Goal: Task Accomplishment & Management: Manage account settings

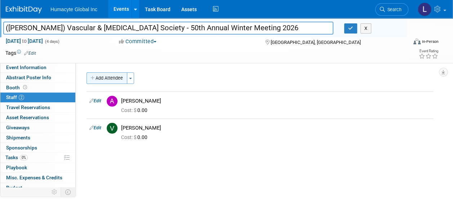
click at [100, 81] on button "Add Attendee" at bounding box center [107, 79] width 41 height 12
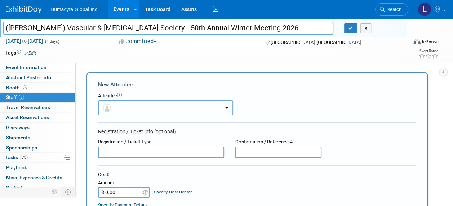
click at [131, 107] on button "button" at bounding box center [165, 108] width 135 height 15
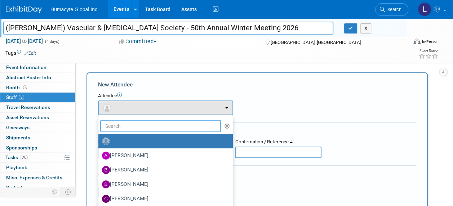
click at [133, 123] on input "text" at bounding box center [160, 126] width 121 height 12
type input "[PERSON_NAME]"
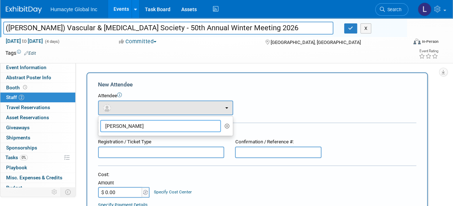
drag, startPoint x: 129, startPoint y: 125, endPoint x: 0, endPoint y: 123, distance: 129.5
click at [0, 123] on html "Humacyte Global Inc Events Add Event Bulk Upload Events Shareable Event Boards …" at bounding box center [226, 103] width 453 height 206
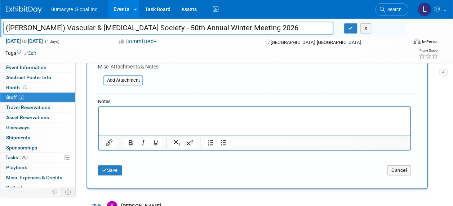
scroll to position [216, 0]
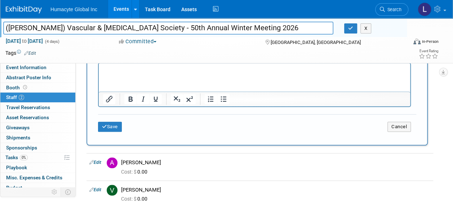
click at [141, 71] on p "Rich Text Area. Press ALT-0 for help." at bounding box center [254, 69] width 303 height 7
click at [110, 127] on button "Save" at bounding box center [110, 127] width 24 height 10
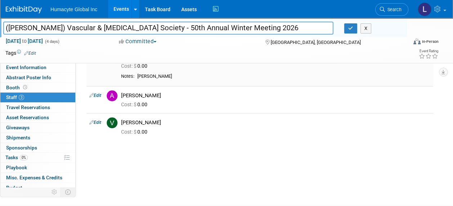
scroll to position [0, 0]
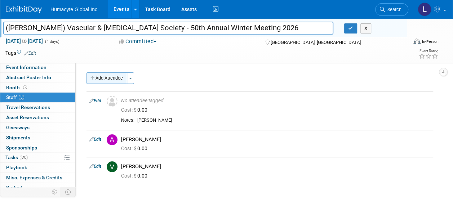
click at [115, 75] on button "Add Attendee" at bounding box center [107, 79] width 41 height 12
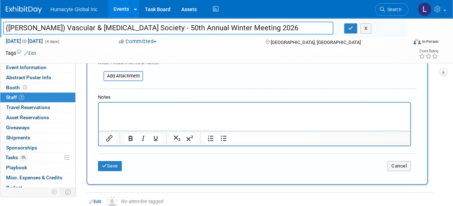
scroll to position [180, 0]
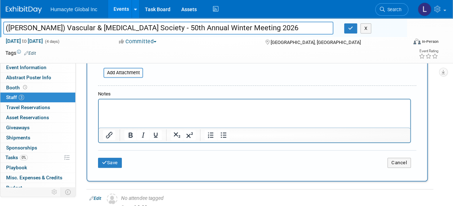
click at [141, 109] on p "Rich Text Area. Press ALT-0 for help." at bounding box center [254, 105] width 303 height 7
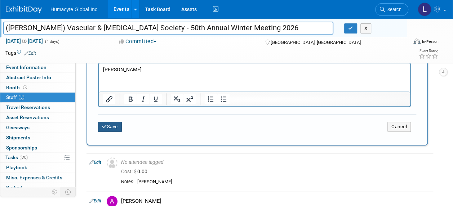
click at [113, 124] on button "Save" at bounding box center [110, 127] width 24 height 10
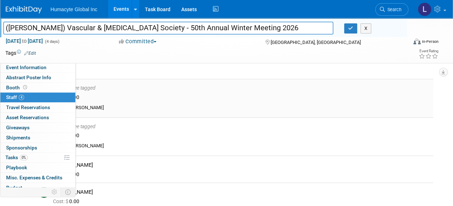
scroll to position [0, 0]
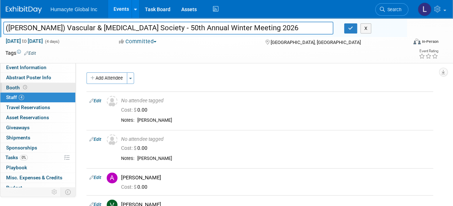
click at [15, 85] on span "Booth" at bounding box center [17, 88] width 22 height 6
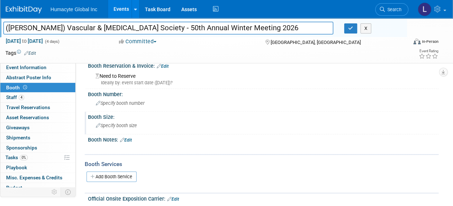
scroll to position [72, 0]
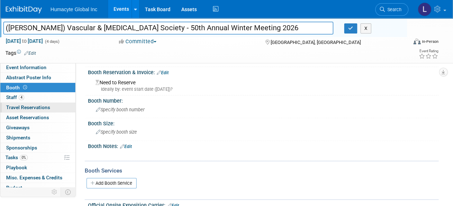
click at [8, 103] on link "0 Travel Reservations 0" at bounding box center [37, 108] width 75 height 10
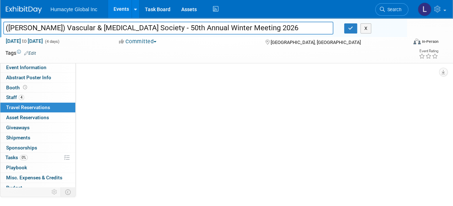
scroll to position [0, 0]
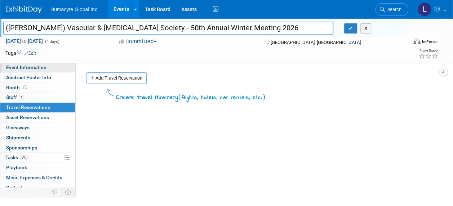
click at [16, 65] on span "Event Information" at bounding box center [26, 68] width 40 height 6
select select "Marketing"
select select "Vascular"
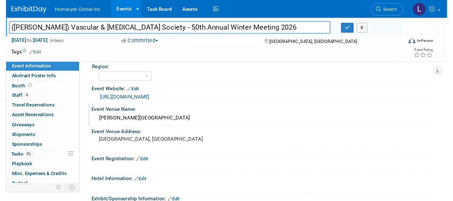
scroll to position [252, 0]
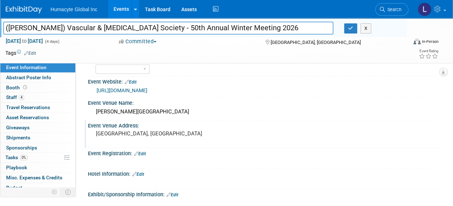
click at [143, 138] on div "[GEOGRAPHIC_DATA], [GEOGRAPHIC_DATA]" at bounding box center [160, 137] width 135 height 17
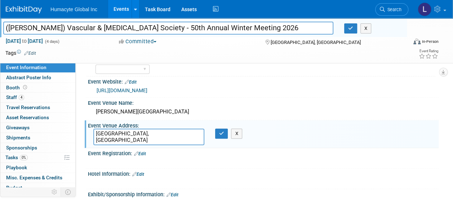
drag, startPoint x: 143, startPoint y: 131, endPoint x: 70, endPoint y: 130, distance: 73.2
click at [70, 130] on div "Event Information Event Info Abstract Poster Info Abstract Poster Info Booth Bo…" at bounding box center [226, 45] width 453 height 558
type textarea "[STREET_ADDRESS]"
click at [224, 134] on button "button" at bounding box center [221, 134] width 13 height 10
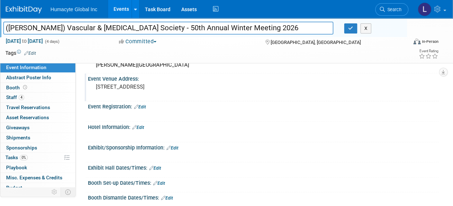
scroll to position [289, 0]
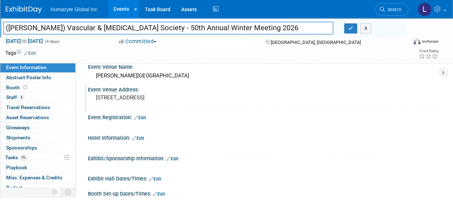
click at [130, 123] on div at bounding box center [231, 126] width 275 height 7
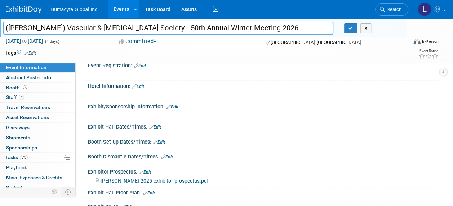
scroll to position [325, 0]
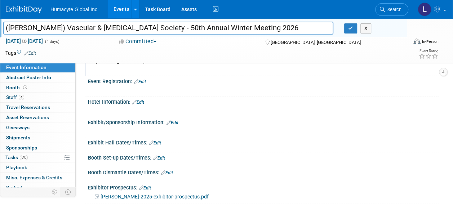
click at [162, 156] on link "Edit" at bounding box center [159, 158] width 12 height 5
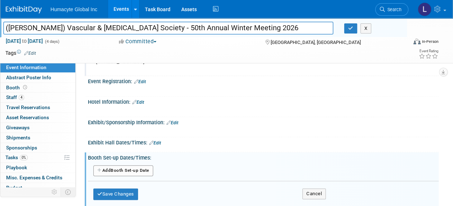
click at [141, 168] on button "Add Another Booth Set-up Date" at bounding box center [123, 171] width 60 height 11
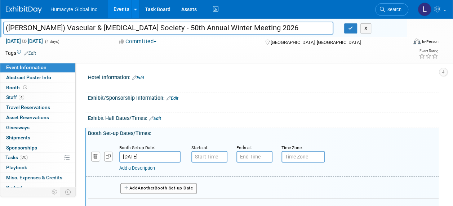
scroll to position [361, 0]
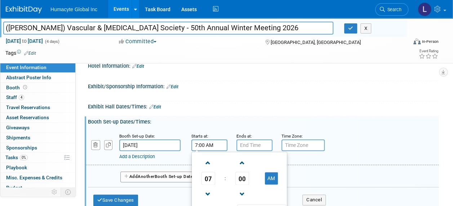
click at [222, 144] on input "7:00 AM" at bounding box center [210, 146] width 36 height 12
click at [213, 175] on span "07" at bounding box center [209, 178] width 14 height 13
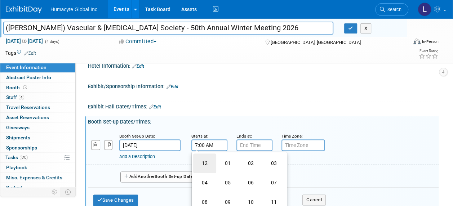
click at [213, 167] on td "12" at bounding box center [204, 163] width 23 height 19
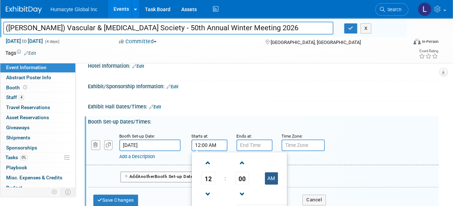
click at [266, 179] on button "AM" at bounding box center [271, 178] width 13 height 12
type input "12:00 PM"
click at [259, 140] on input "7:00 PM" at bounding box center [255, 146] width 36 height 12
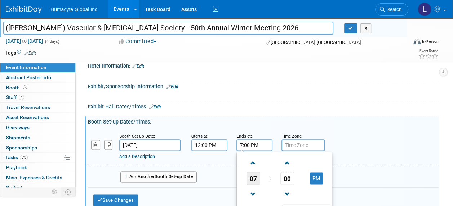
click at [255, 180] on span "07" at bounding box center [254, 178] width 14 height 13
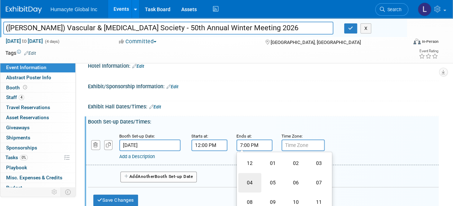
click at [252, 180] on td "04" at bounding box center [249, 182] width 23 height 19
type input "4:00 PM"
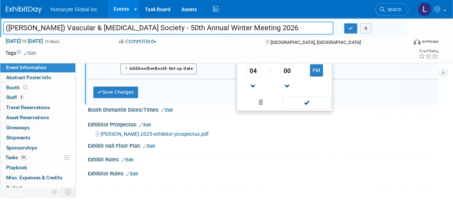
scroll to position [433, 0]
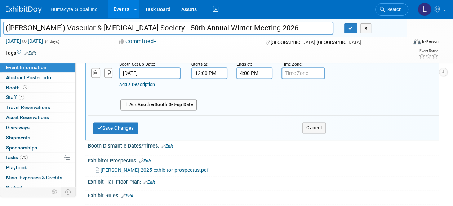
click at [195, 150] on div "Save Changes Cancel" at bounding box center [263, 151] width 351 height 4
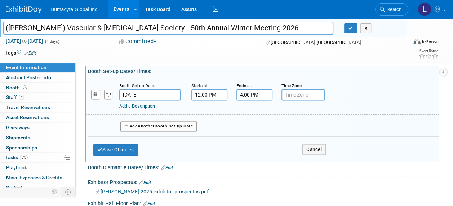
scroll to position [397, 0]
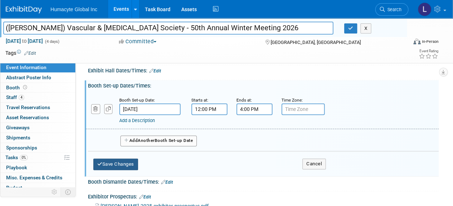
click at [117, 163] on button "Save Changes" at bounding box center [115, 165] width 45 height 12
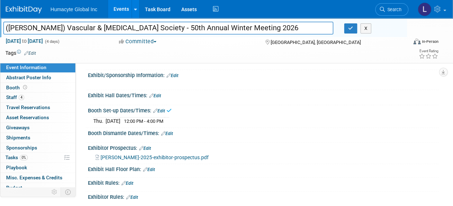
scroll to position [361, 0]
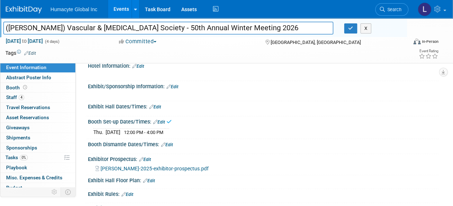
click at [161, 105] on link "Edit" at bounding box center [155, 107] width 12 height 5
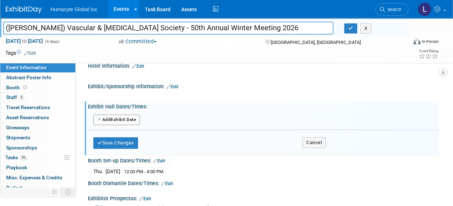
click at [116, 121] on button "Add Another Exhibit Date" at bounding box center [116, 120] width 47 height 11
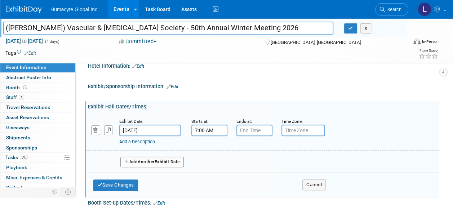
click at [217, 129] on input "7:00 AM" at bounding box center [210, 131] width 36 height 12
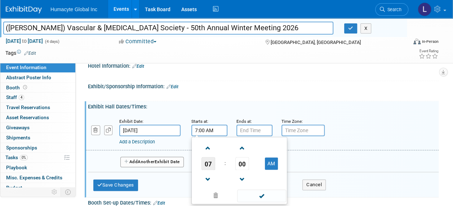
click at [205, 160] on span "07" at bounding box center [209, 163] width 14 height 13
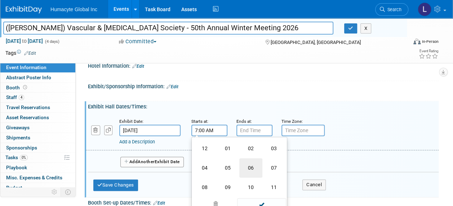
click at [251, 165] on td "06" at bounding box center [251, 167] width 23 height 19
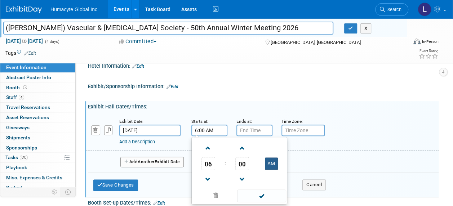
click at [275, 162] on button "AM" at bounding box center [271, 164] width 13 height 12
type input "6:00 PM"
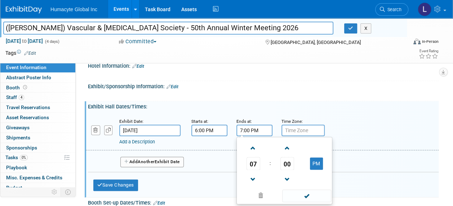
click at [252, 129] on input "7:00 PM" at bounding box center [255, 131] width 36 height 12
click at [285, 162] on span "00" at bounding box center [288, 163] width 14 height 13
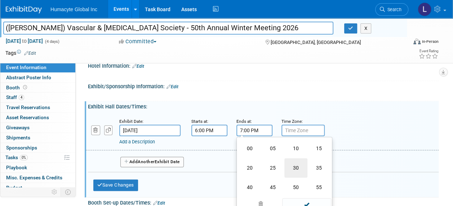
click at [296, 162] on td "30" at bounding box center [296, 167] width 23 height 19
type input "7:30 PM"
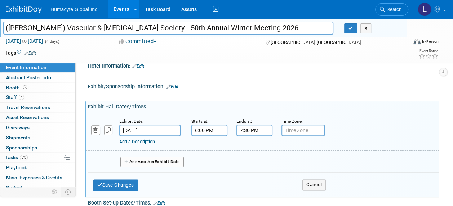
click at [345, 124] on div "Add a Description Description:" at bounding box center [262, 132] width 364 height 28
click at [287, 130] on input "text" at bounding box center [303, 131] width 43 height 12
click at [152, 130] on input "[DATE]" at bounding box center [149, 131] width 61 height 12
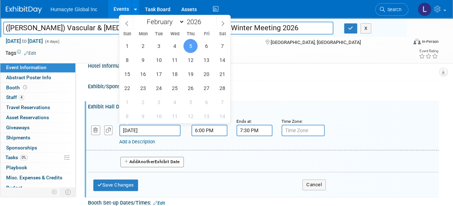
click at [315, 73] on div at bounding box center [231, 74] width 275 height 7
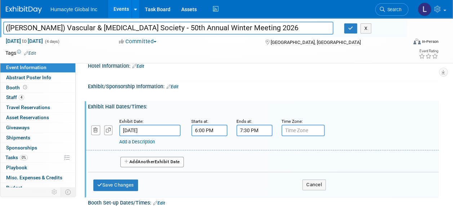
click at [294, 121] on small "Time Zone: Apply to all" at bounding box center [292, 121] width 21 height 5
click at [295, 127] on input "text" at bounding box center [303, 131] width 43 height 12
type input "PST"
click at [122, 183] on button "Save Changes" at bounding box center [115, 186] width 45 height 12
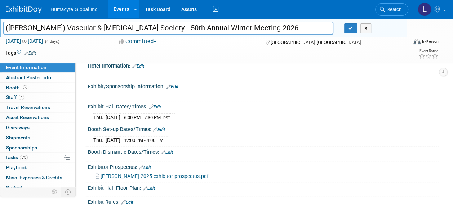
click at [169, 150] on link "Edit" at bounding box center [167, 152] width 12 height 5
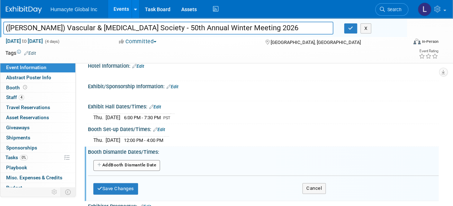
click at [150, 163] on button "Add Another Booth Dismantle Date" at bounding box center [126, 165] width 67 height 11
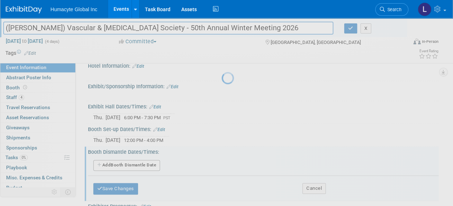
select select "1"
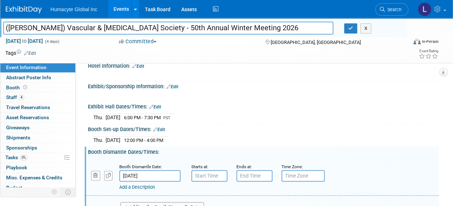
click at [150, 172] on input "[DATE]" at bounding box center [149, 176] width 61 height 12
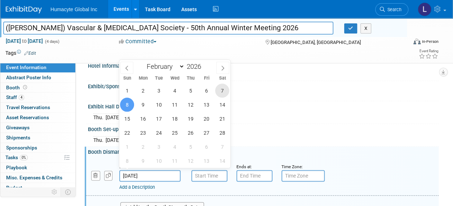
click at [222, 89] on span "7" at bounding box center [222, 91] width 14 height 14
type input "[DATE]"
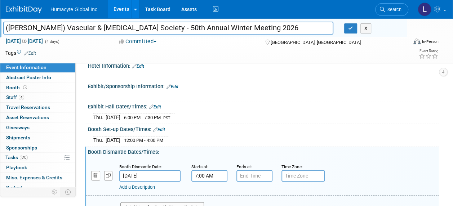
click at [209, 175] on input "7:00 AM" at bounding box center [210, 176] width 36 height 12
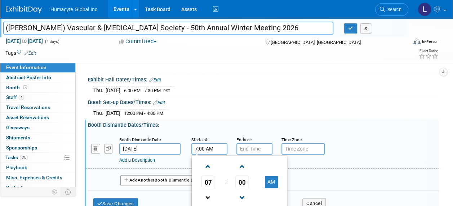
scroll to position [433, 0]
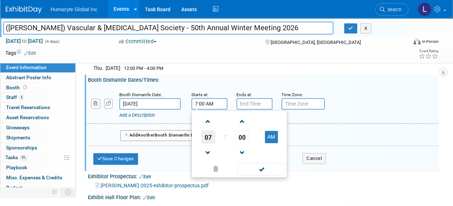
click at [209, 135] on span "07" at bounding box center [209, 137] width 14 height 13
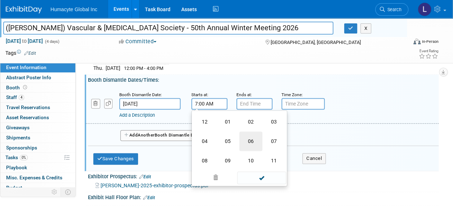
click at [251, 140] on td "06" at bounding box center [251, 141] width 23 height 19
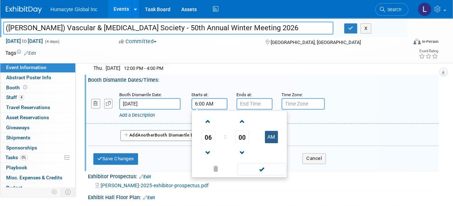
click at [272, 132] on button "AM" at bounding box center [271, 137] width 13 height 12
type input "6:00 PM"
click at [285, 104] on input "text" at bounding box center [303, 104] width 43 height 12
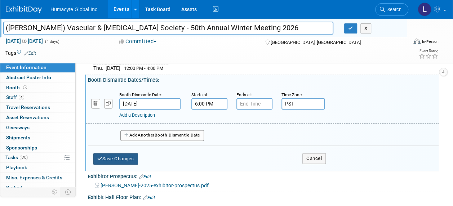
type input "PST"
click at [110, 154] on button "Save Changes" at bounding box center [115, 159] width 45 height 12
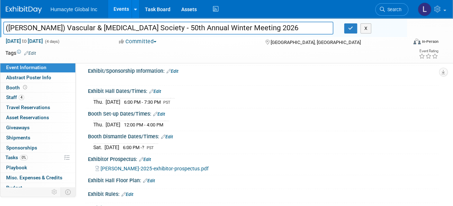
scroll to position [361, 0]
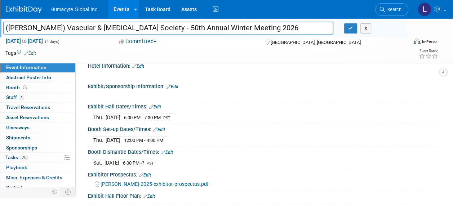
click at [157, 105] on link "Edit" at bounding box center [155, 107] width 12 height 5
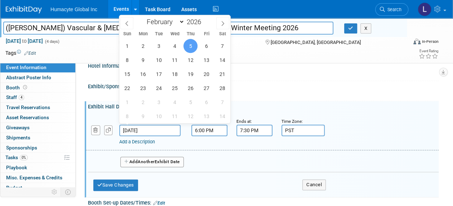
click at [140, 129] on input "[DATE]" at bounding box center [149, 131] width 61 height 12
click at [205, 47] on span "6" at bounding box center [206, 46] width 14 height 14
type input "[DATE]"
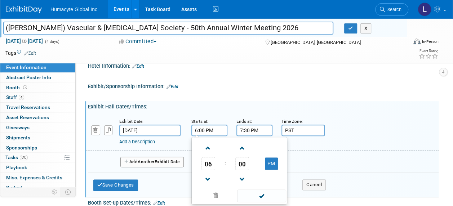
click at [201, 130] on input "6:00 PM" at bounding box center [210, 131] width 36 height 12
click at [263, 163] on td "PM" at bounding box center [271, 163] width 28 height 13
click at [240, 163] on span "00" at bounding box center [243, 163] width 14 height 13
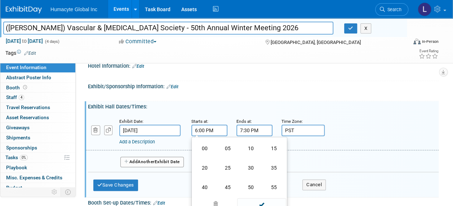
click at [216, 132] on input "6:00 PM" at bounding box center [210, 131] width 36 height 12
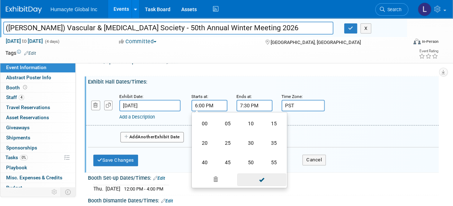
scroll to position [397, 0]
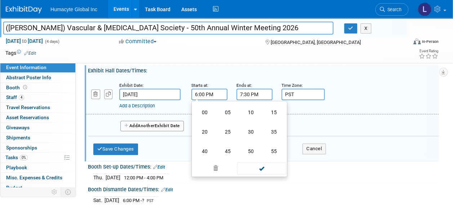
click at [187, 82] on div "Starts at: 6:00 PM 06 : 00 PM 12 01 02 03 04 05 06 07 08 09 10 11 00 05 10 15 2…" at bounding box center [208, 91] width 45 height 19
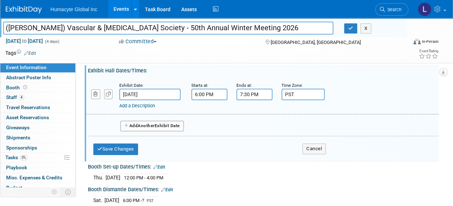
click at [203, 92] on input "6:00 PM" at bounding box center [210, 95] width 36 height 12
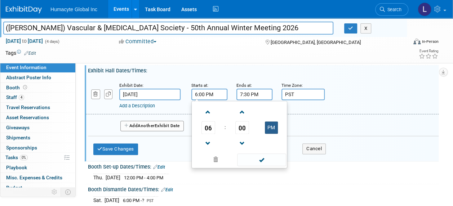
click at [276, 128] on button "PM" at bounding box center [271, 128] width 13 height 12
type input "6:00 AM"
click at [250, 96] on input "7:30 PM" at bounding box center [255, 95] width 36 height 12
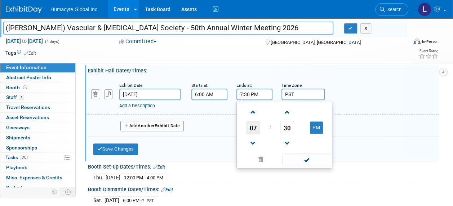
click at [256, 131] on span "07" at bounding box center [254, 127] width 14 height 13
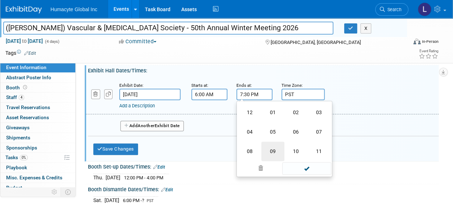
click at [271, 147] on td "09" at bounding box center [273, 151] width 23 height 19
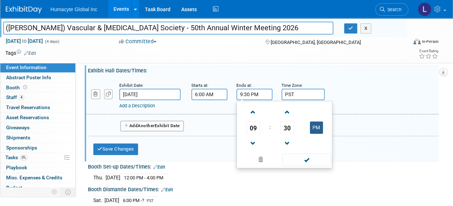
click at [315, 124] on button "PM" at bounding box center [316, 128] width 13 height 12
type input "9:30 AM"
click at [203, 115] on div "Add Another Exhibit Date" at bounding box center [263, 123] width 351 height 19
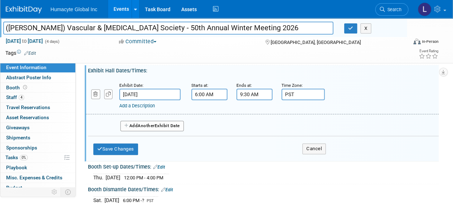
click at [158, 126] on button "Add Another Exhibit Date" at bounding box center [151, 126] width 63 height 11
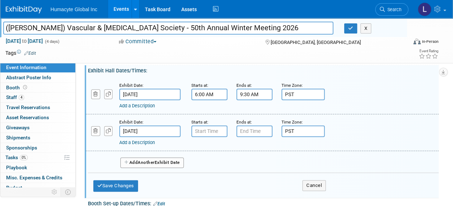
click at [157, 128] on input "[DATE]" at bounding box center [149, 132] width 61 height 12
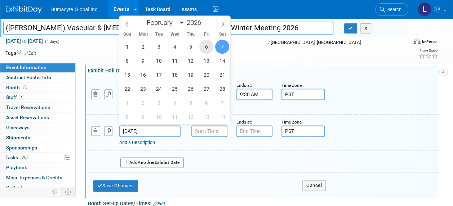
click at [209, 47] on span "6" at bounding box center [206, 47] width 14 height 14
type input "[DATE]"
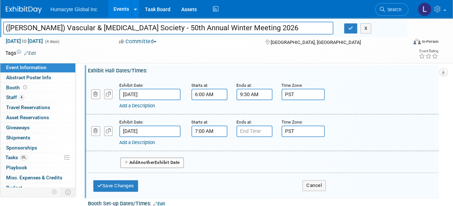
click at [198, 130] on input "7:00 AM" at bounding box center [210, 132] width 36 height 12
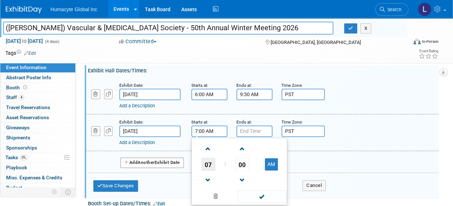
click at [206, 159] on span "07" at bounding box center [209, 164] width 14 height 13
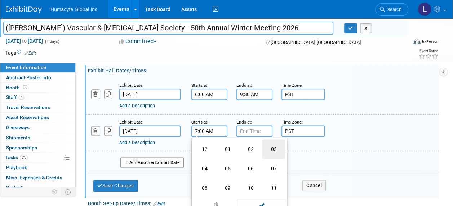
click at [272, 150] on td "03" at bounding box center [274, 149] width 23 height 19
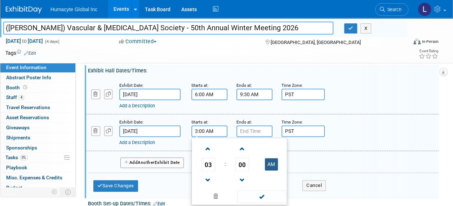
click at [273, 164] on button "AM" at bounding box center [271, 164] width 13 height 12
type input "3:00 PM"
click at [259, 129] on input "7:00 PM" at bounding box center [255, 132] width 36 height 12
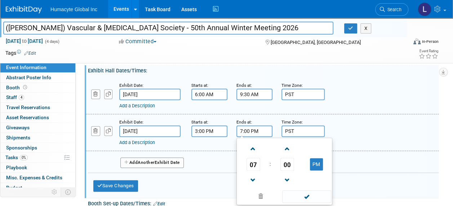
click at [250, 164] on span "07" at bounding box center [254, 164] width 14 height 13
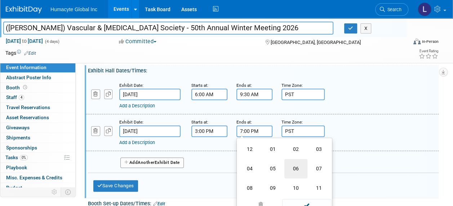
click at [300, 162] on td "06" at bounding box center [296, 168] width 23 height 19
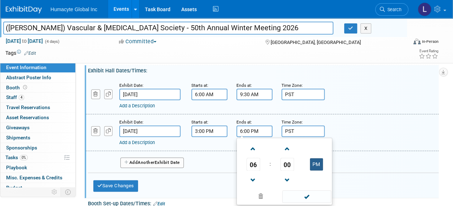
click at [314, 161] on button "PM" at bounding box center [316, 164] width 13 height 12
click at [313, 162] on button "AM" at bounding box center [316, 164] width 13 height 12
click at [288, 161] on span "00" at bounding box center [288, 164] width 14 height 13
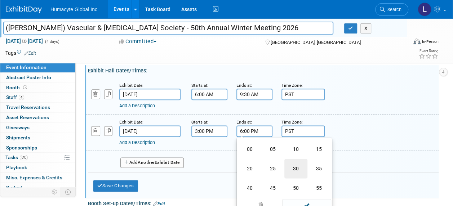
click at [295, 169] on td "30" at bounding box center [296, 168] width 23 height 19
type input "6:30 PM"
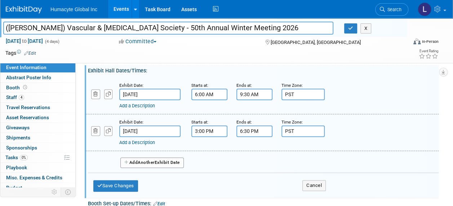
click at [139, 160] on span "Another" at bounding box center [146, 162] width 17 height 5
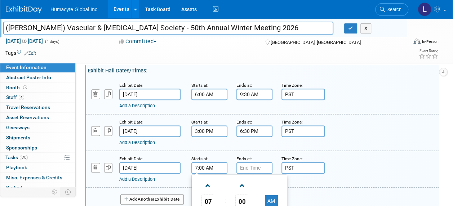
click at [206, 166] on input "7:00 AM" at bounding box center [210, 168] width 36 height 12
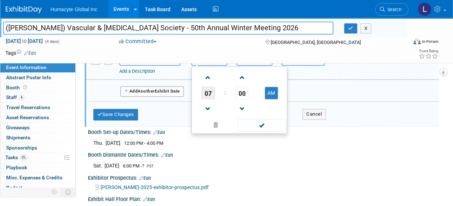
click at [207, 92] on span "07" at bounding box center [209, 93] width 14 height 13
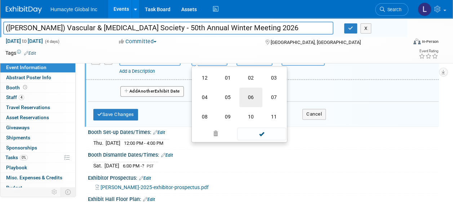
click at [242, 95] on td "06" at bounding box center [251, 97] width 23 height 19
type input "6:00 AM"
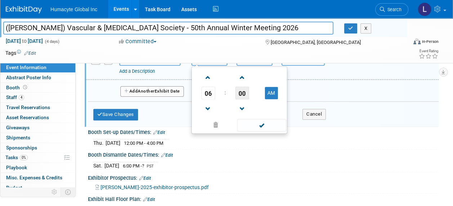
click at [242, 95] on span "00" at bounding box center [243, 93] width 14 height 13
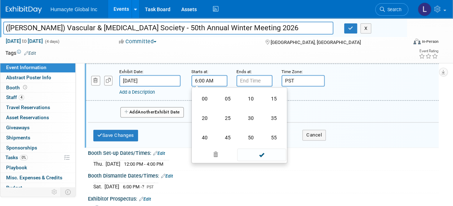
scroll to position [469, 0]
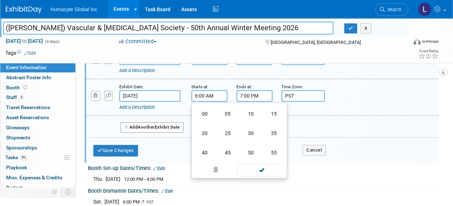
click at [249, 96] on input "7:00 PM" at bounding box center [255, 96] width 36 height 12
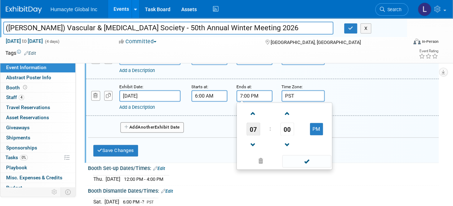
click at [255, 124] on span "07" at bounding box center [254, 129] width 14 height 13
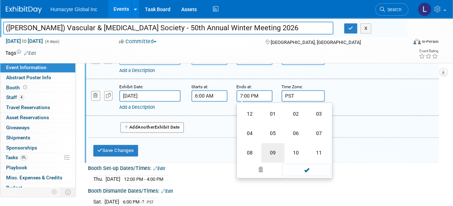
click at [271, 148] on td "09" at bounding box center [273, 152] width 23 height 19
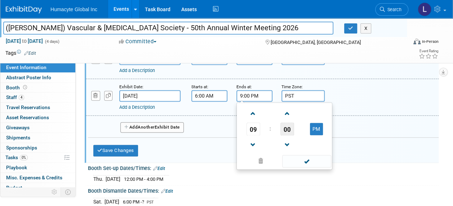
click at [291, 131] on span "00" at bounding box center [288, 129] width 14 height 13
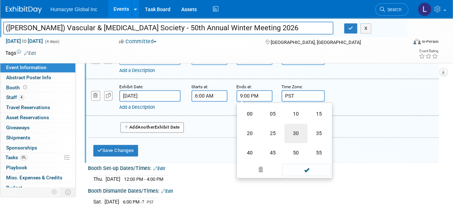
click at [291, 128] on td "30" at bounding box center [296, 133] width 23 height 19
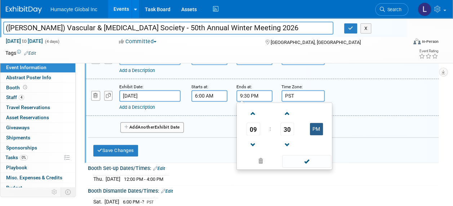
click at [317, 130] on button "PM" at bounding box center [316, 129] width 13 height 12
type input "9:30 AM"
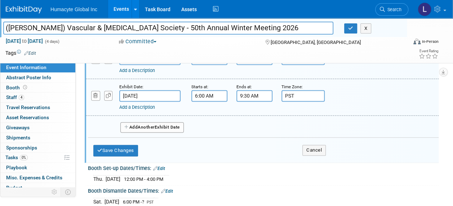
click at [187, 116] on div "Add Another Exhibit Date" at bounding box center [263, 125] width 351 height 19
click at [147, 116] on div "Add Another Exhibit Date" at bounding box center [263, 125] width 351 height 19
click at [149, 125] on span "Another" at bounding box center [146, 127] width 17 height 5
select select "1"
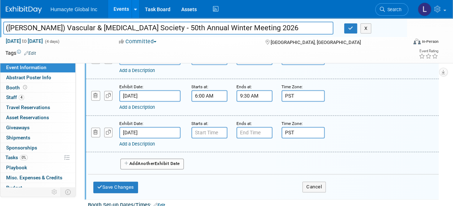
click at [146, 128] on input "[DATE]" at bounding box center [149, 133] width 61 height 12
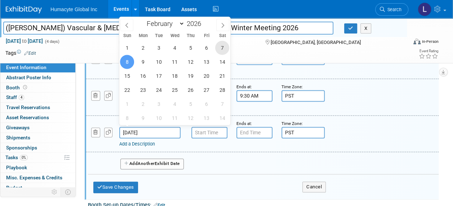
click at [221, 47] on span "7" at bounding box center [222, 48] width 14 height 14
type input "[DATE]"
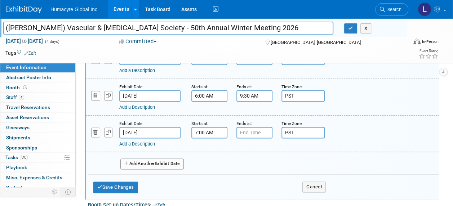
click at [208, 129] on input "7:00 AM" at bounding box center [210, 133] width 36 height 12
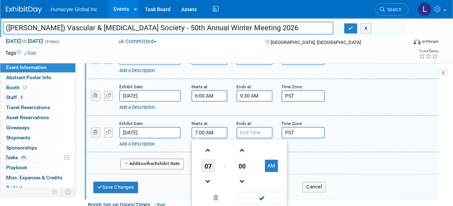
click at [206, 164] on span "07" at bounding box center [209, 165] width 14 height 13
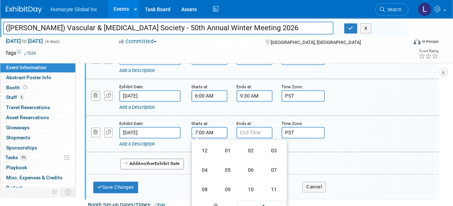
click at [268, 153] on td "03" at bounding box center [274, 150] width 23 height 19
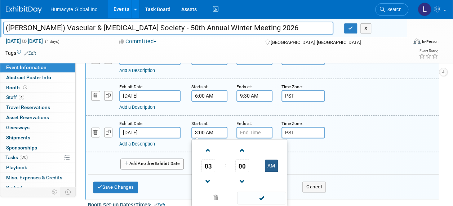
click at [265, 165] on button "AM" at bounding box center [271, 166] width 13 height 12
type input "3:00 PM"
click at [248, 128] on input "text" at bounding box center [255, 133] width 36 height 12
click at [248, 128] on input "7:00 PM" at bounding box center [255, 133] width 36 height 12
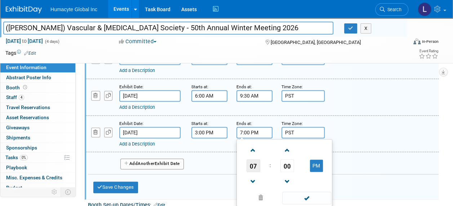
click at [258, 164] on span "07" at bounding box center [254, 165] width 14 height 13
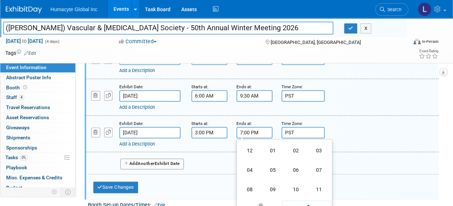
click at [293, 170] on td "06" at bounding box center [296, 170] width 23 height 19
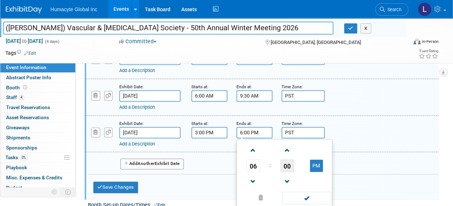
click at [284, 159] on span "00" at bounding box center [288, 165] width 14 height 13
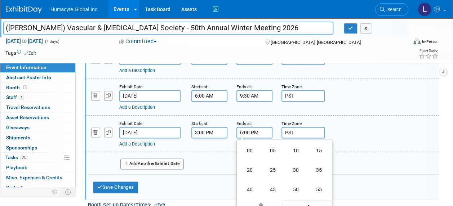
click at [298, 170] on td "30" at bounding box center [296, 170] width 23 height 19
type input "6:30 PM"
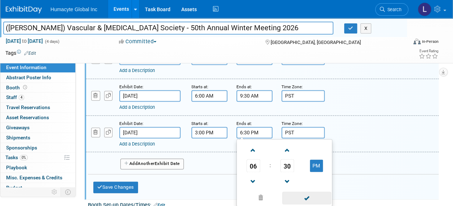
click at [301, 196] on span at bounding box center [306, 198] width 49 height 13
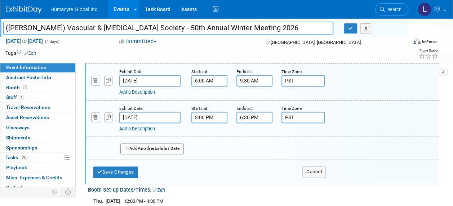
scroll to position [505, 0]
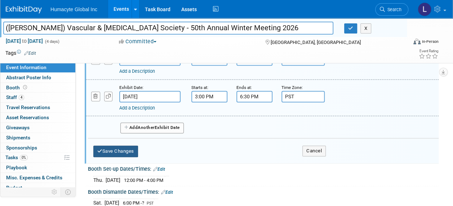
click at [112, 153] on button "Save Changes" at bounding box center [115, 152] width 45 height 12
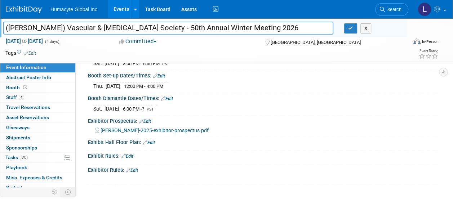
scroll to position [453, 0]
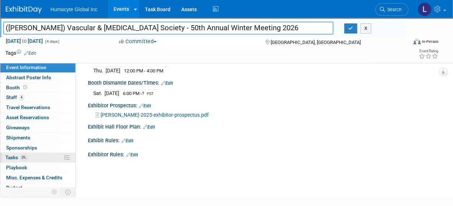
click at [10, 155] on span "Tasks 0%" at bounding box center [16, 158] width 22 height 6
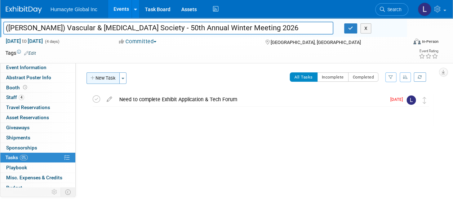
click at [105, 77] on button "New Task" at bounding box center [103, 79] width 33 height 12
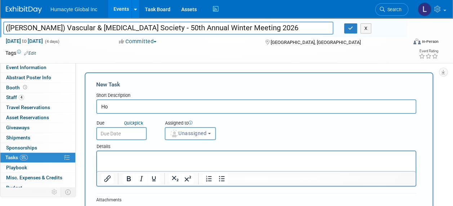
type input "H"
type input "Secure Hotel Accommodations"
click at [126, 131] on input "text" at bounding box center [121, 133] width 50 height 13
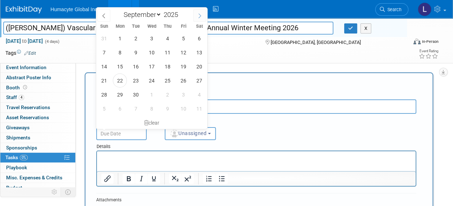
click at [200, 16] on icon at bounding box center [199, 15] width 5 height 5
click at [199, 14] on icon at bounding box center [199, 15] width 5 height 5
click at [102, 17] on icon at bounding box center [103, 15] width 5 height 5
select select "9"
click at [121, 52] on span "6" at bounding box center [120, 52] width 14 height 14
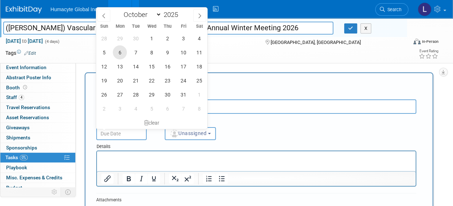
type input "[DATE]"
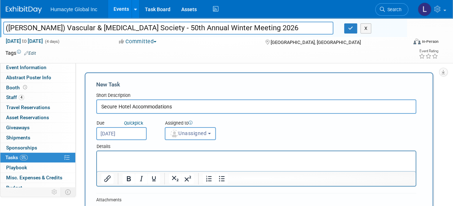
click at [185, 144] on div "Details" at bounding box center [256, 145] width 320 height 10
click at [184, 128] on button "Unassigned" at bounding box center [190, 133] width 51 height 13
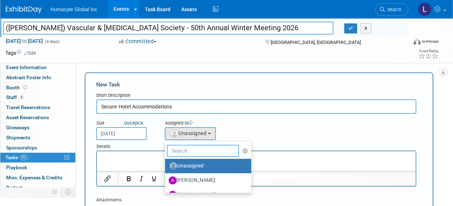
click at [186, 151] on input "text" at bounding box center [203, 151] width 72 height 12
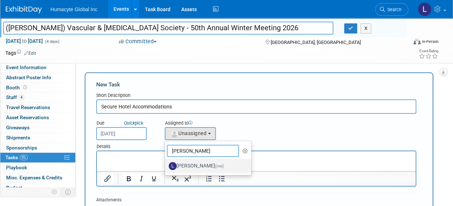
type input "[PERSON_NAME]"
click at [197, 170] on label "[PERSON_NAME] (me)" at bounding box center [206, 167] width 75 height 12
click at [166, 168] on input "[PERSON_NAME] (me)" at bounding box center [164, 165] width 5 height 5
select select "37db9ad9-d629-4432-a702-64294516bf75"
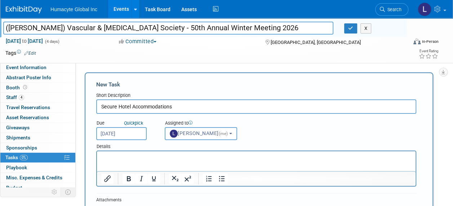
click at [121, 162] on html at bounding box center [256, 156] width 319 height 10
click at [115, 159] on p "Rich Text Area. Press ALT-0 for help." at bounding box center [256, 157] width 311 height 7
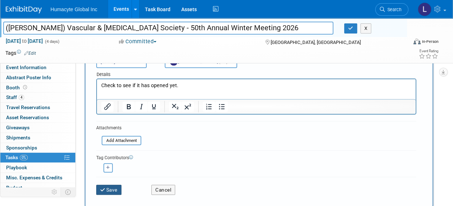
click at [117, 185] on button "Save" at bounding box center [108, 190] width 25 height 10
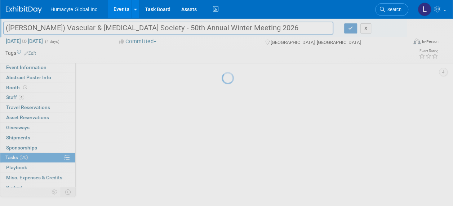
scroll to position [30, 0]
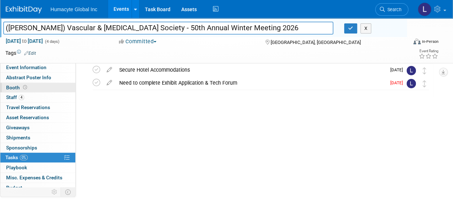
click at [14, 88] on span "Booth" at bounding box center [17, 88] width 22 height 6
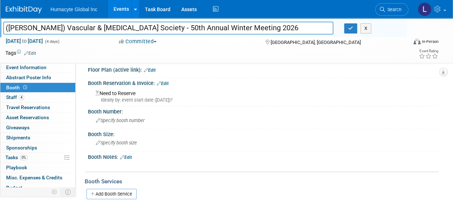
scroll to position [72, 0]
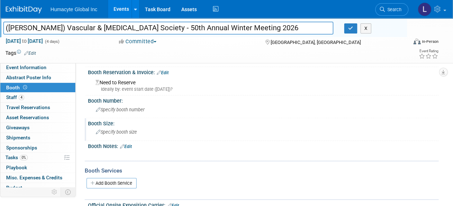
click at [117, 131] on span "Specify booth size" at bounding box center [116, 131] width 41 height 5
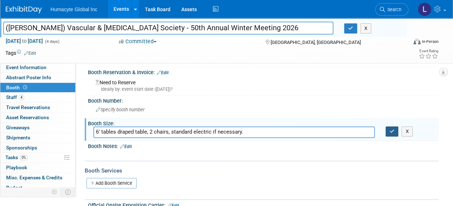
type input "6' tables draped table, 2 chairs, standard electric if necessary."
click at [392, 130] on icon "button" at bounding box center [392, 131] width 5 height 5
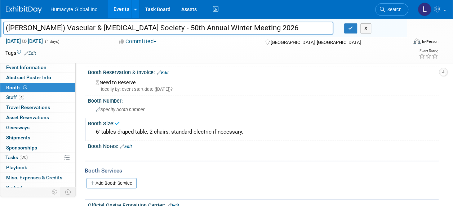
click at [131, 145] on link "Edit" at bounding box center [126, 146] width 12 height 5
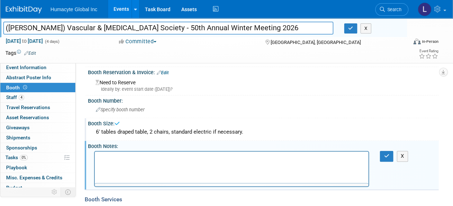
scroll to position [0, 0]
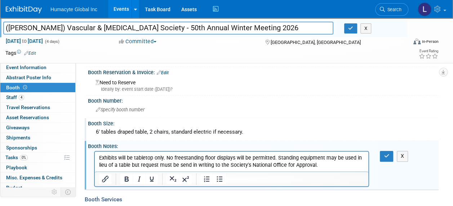
click at [35, 52] on link "Edit" at bounding box center [30, 53] width 12 height 5
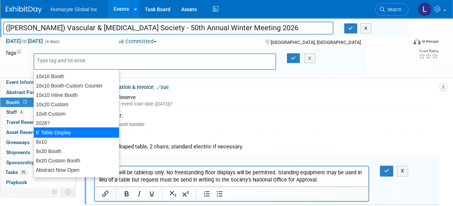
click at [65, 132] on div "6' Table Display" at bounding box center [77, 133] width 86 height 10
type input "6' Table Display"
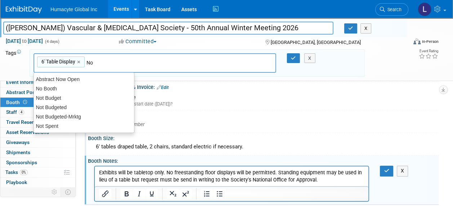
type input "N"
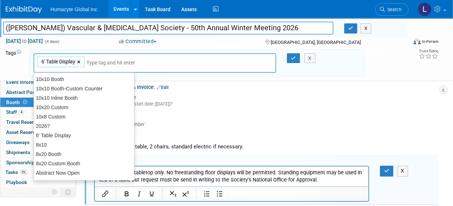
click at [80, 60] on link "×" at bounding box center [79, 62] width 5 height 8
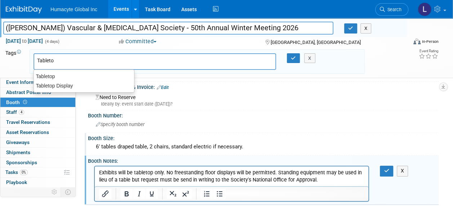
type input "Tabletop"
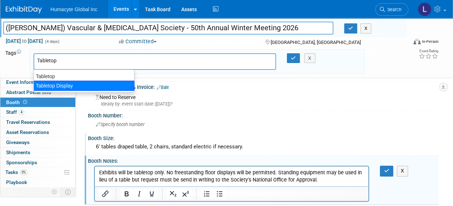
click at [72, 82] on div "Tabletop Display" at bounding box center [84, 86] width 101 height 10
type input "Tabletop Display"
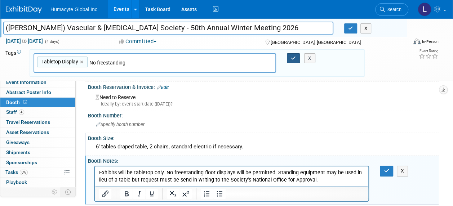
type input "No freestanding"
click at [296, 59] on icon "button" at bounding box center [293, 58] width 5 height 5
type input "Tabletop Display,No freestanding"
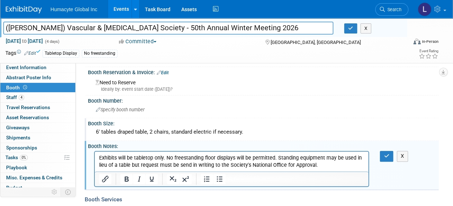
click at [32, 51] on link "Edit" at bounding box center [30, 53] width 12 height 5
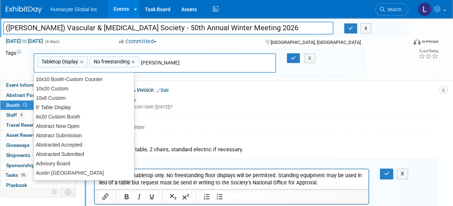
type input "Sale"
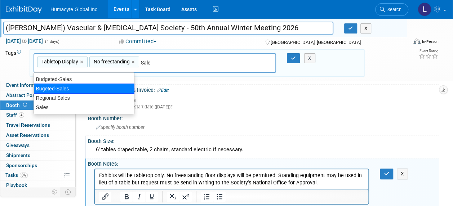
click at [51, 88] on div "Bugeted-Sales" at bounding box center [84, 89] width 101 height 10
type input "Tabletop Display, No freestanding, Bugeted-Sales"
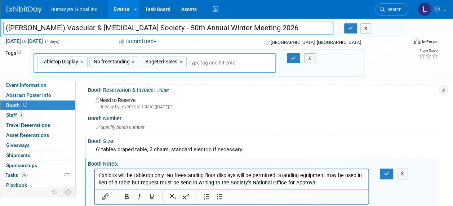
click at [207, 63] on input "text" at bounding box center [231, 62] width 84 height 7
click at [179, 60] on link "×" at bounding box center [181, 62] width 5 height 8
type input "Tabletop Display, No freestanding"
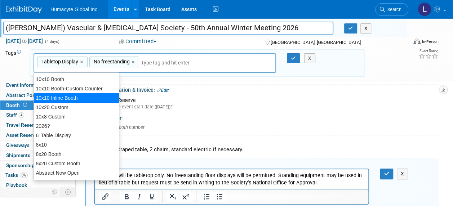
click at [165, 65] on input "text" at bounding box center [191, 62] width 101 height 7
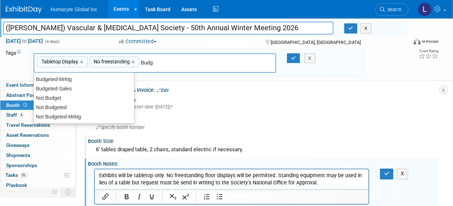
type input "Budge"
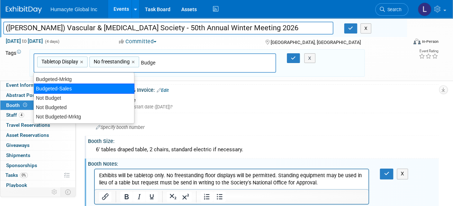
click at [80, 88] on div "Budgeted-Sales" at bounding box center [84, 89] width 101 height 10
type input "Tabletop Display, No freestanding, Budgeted-Sales"
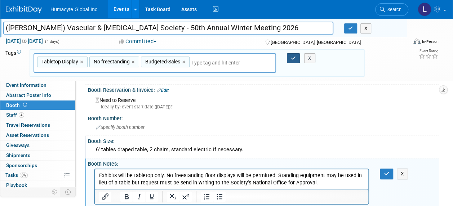
click at [290, 57] on button "button" at bounding box center [293, 58] width 13 height 10
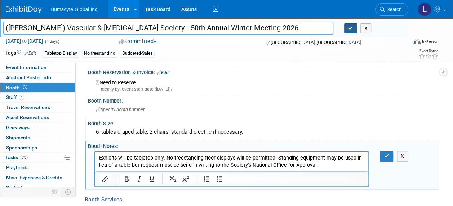
click at [351, 30] on icon "button" at bounding box center [350, 28] width 5 height 5
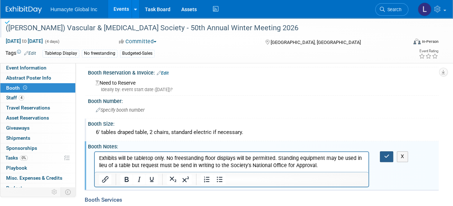
click at [386, 155] on icon "button" at bounding box center [386, 156] width 5 height 5
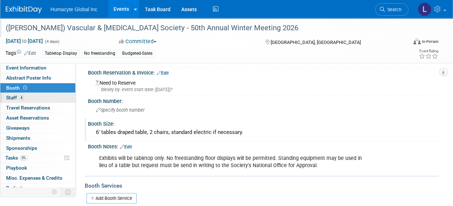
click at [17, 96] on span "Staff 4" at bounding box center [15, 98] width 18 height 6
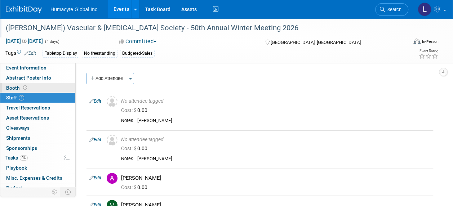
click at [12, 88] on span "Booth" at bounding box center [17, 88] width 22 height 6
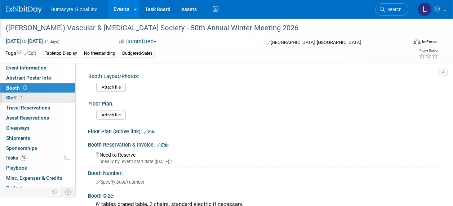
click at [10, 94] on link "4 Staff 4" at bounding box center [37, 98] width 75 height 10
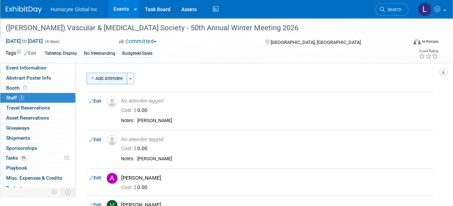
click at [100, 76] on button "Add Attendee" at bounding box center [107, 79] width 41 height 12
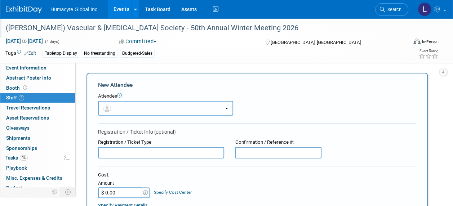
click at [120, 109] on button "button" at bounding box center [165, 108] width 135 height 15
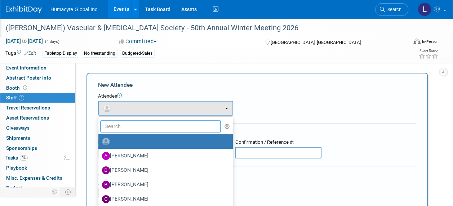
click at [129, 123] on input "text" at bounding box center [160, 126] width 121 height 12
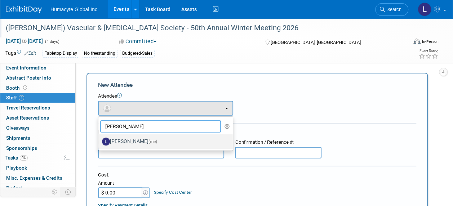
type input "[PERSON_NAME]"
click at [133, 136] on label "[PERSON_NAME] (me)" at bounding box center [164, 142] width 124 height 12
click at [100, 139] on input "[PERSON_NAME] (me)" at bounding box center [97, 141] width 5 height 5
radio input "true"
select select "37db9ad9-d629-4432-a702-64294516bf75"
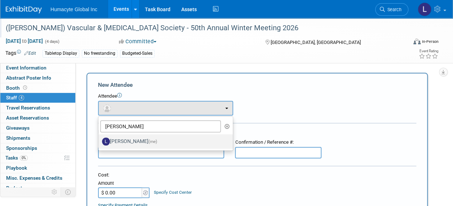
type input "[PERSON_NAME]"
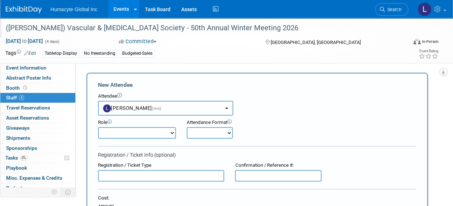
click at [136, 129] on select "Booth Staff Demonstrator Host Planner Presenter Sales Representative Set-up/Dis…" at bounding box center [137, 133] width 78 height 12
click at [98, 127] on select "Booth Staff Demonstrator Host Planner Presenter Sales Representative Set-up/Dis…" at bounding box center [137, 133] width 78 height 12
click at [133, 109] on span "[PERSON_NAME] (me)" at bounding box center [132, 108] width 58 height 6
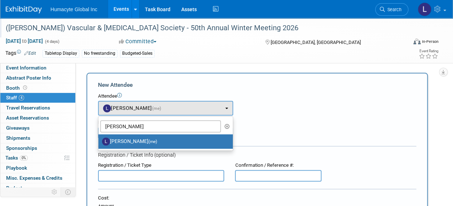
click at [181, 71] on div "Initiator: Vinny Department: Discovery & Pipeline Commercial Managed Care Sales" at bounding box center [257, 142] width 363 height 159
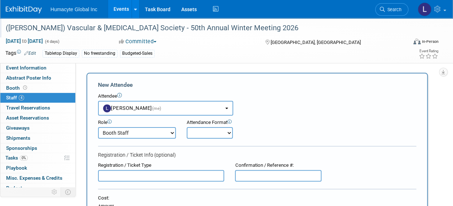
click at [121, 135] on select "Booth Staff Demonstrator Host Planner Presenter Sales Representative Set-up/Dis…" at bounding box center [137, 133] width 78 height 12
select select "3"
click at [98, 127] on select "Booth Staff Demonstrator Host Planner Presenter Sales Representative Set-up/Dis…" at bounding box center [137, 133] width 78 height 12
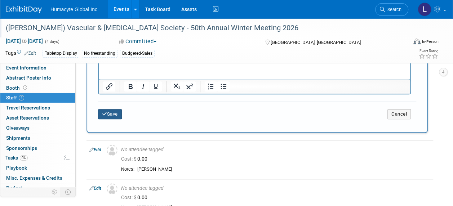
click at [107, 115] on button "Save" at bounding box center [110, 114] width 24 height 10
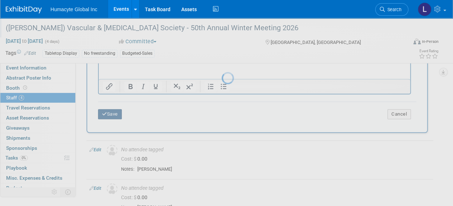
scroll to position [136, 0]
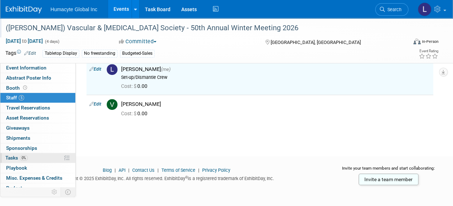
click at [18, 157] on span "Tasks 0%" at bounding box center [16, 158] width 22 height 6
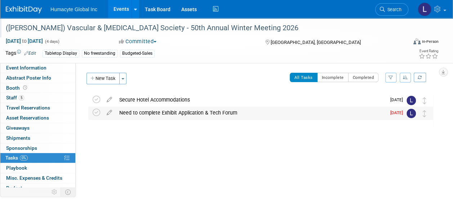
click at [154, 113] on div "Need to complete Exhibit Application & Tech Forum" at bounding box center [251, 113] width 271 height 12
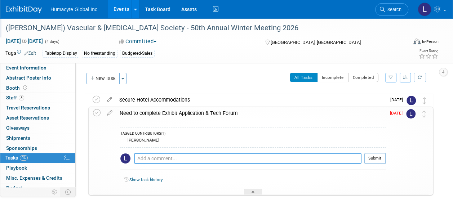
click at [176, 154] on textarea at bounding box center [248, 158] width 228 height 11
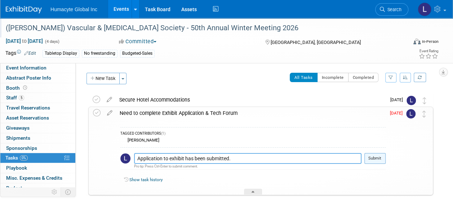
type textarea "Application to exhibit has been submitted."
click at [379, 156] on button "Submit" at bounding box center [375, 158] width 21 height 11
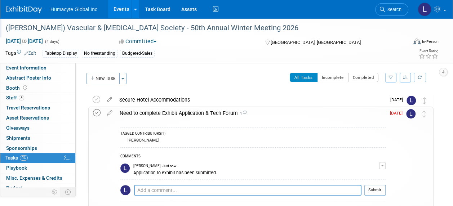
click at [100, 109] on icon at bounding box center [97, 113] width 8 height 8
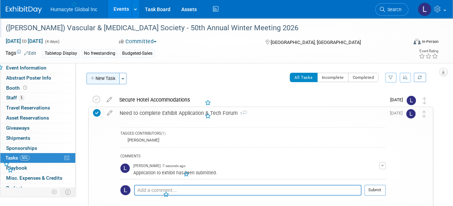
click at [97, 78] on button "New Task" at bounding box center [103, 79] width 33 height 12
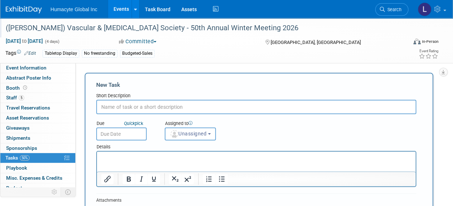
click at [128, 110] on input "text" at bounding box center [256, 107] width 320 height 14
type input "Sponsorship"
click at [186, 136] on span "Unassigned" at bounding box center [188, 134] width 37 height 6
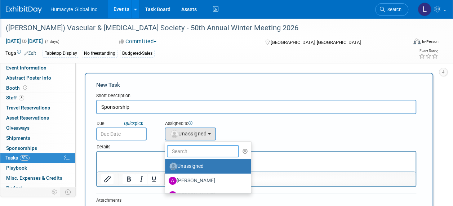
click at [186, 149] on input "text" at bounding box center [203, 151] width 72 height 12
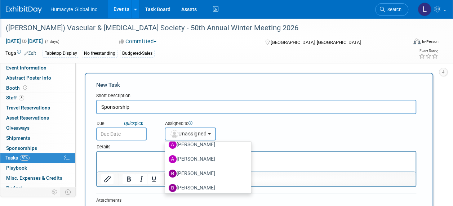
click at [181, 134] on span "Unassigned" at bounding box center [188, 134] width 37 height 6
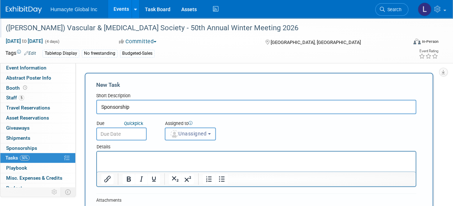
click at [173, 135] on img "button" at bounding box center [175, 134] width 8 height 8
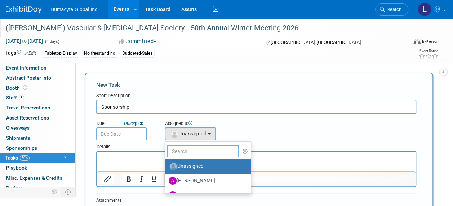
click at [188, 152] on input "text" at bounding box center [203, 151] width 72 height 12
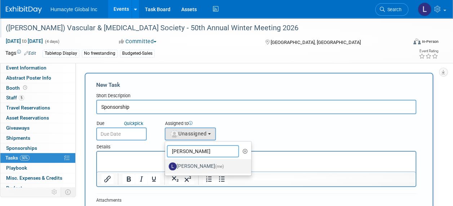
type input "[PERSON_NAME]"
click at [211, 164] on label "[PERSON_NAME] (me)" at bounding box center [206, 167] width 75 height 12
click at [166, 164] on input "[PERSON_NAME] (me)" at bounding box center [164, 165] width 5 height 5
select select "37db9ad9-d629-4432-a702-64294516bf75"
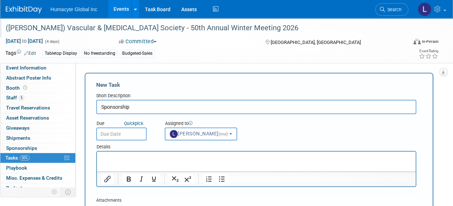
click at [134, 150] on div "Details" at bounding box center [256, 146] width 320 height 10
click at [134, 154] on html at bounding box center [256, 157] width 319 height 10
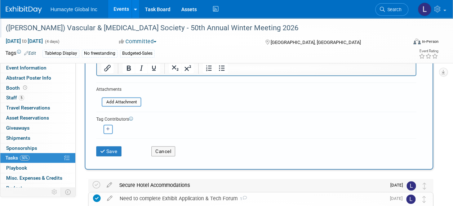
scroll to position [144, 0]
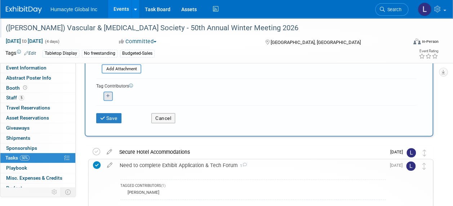
click at [109, 97] on icon "button" at bounding box center [108, 96] width 4 height 4
select select
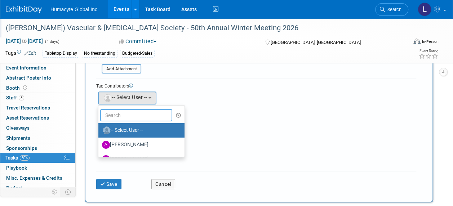
click at [111, 109] on input "text" at bounding box center [136, 115] width 72 height 12
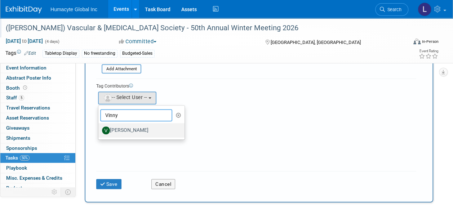
type input "Vinny"
click at [118, 128] on label "[PERSON_NAME]" at bounding box center [139, 131] width 75 height 12
click at [100, 128] on input "[PERSON_NAME]" at bounding box center [97, 129] width 5 height 5
select select "6610b2a4-1c57-494a-8852-97f52d13be71"
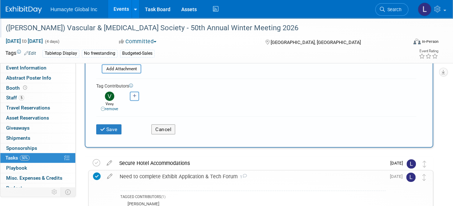
click at [133, 95] on icon "button" at bounding box center [135, 96] width 4 height 4
select select
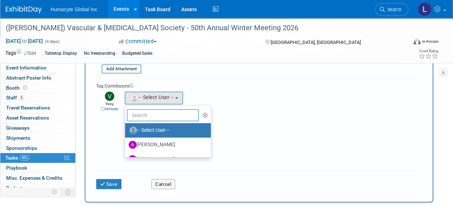
click at [149, 115] on input "text" at bounding box center [163, 115] width 72 height 12
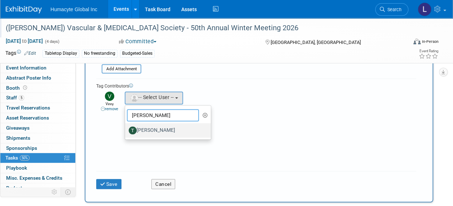
type input "[PERSON_NAME]"
click at [165, 129] on label "[PERSON_NAME]" at bounding box center [166, 131] width 75 height 12
click at [126, 129] on input "[PERSON_NAME]" at bounding box center [124, 129] width 5 height 5
select select "f0469563-d9f7-4f51-85fa-9af12f52662a"
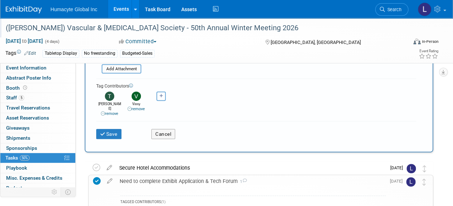
click at [157, 96] on button "button" at bounding box center [161, 96] width 9 height 9
select select
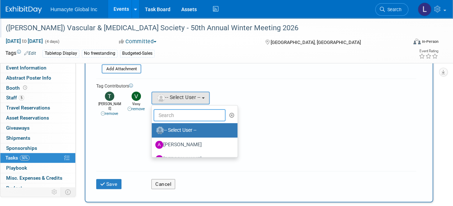
click at [165, 116] on input "text" at bounding box center [190, 115] width 72 height 12
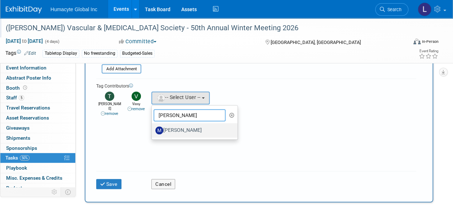
type input "[PERSON_NAME]"
click at [164, 131] on label "[PERSON_NAME]" at bounding box center [192, 131] width 75 height 12
click at [153, 131] on input "[PERSON_NAME]" at bounding box center [150, 129] width 5 height 5
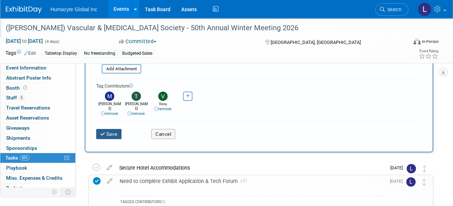
click at [114, 129] on button "Save" at bounding box center [108, 134] width 25 height 10
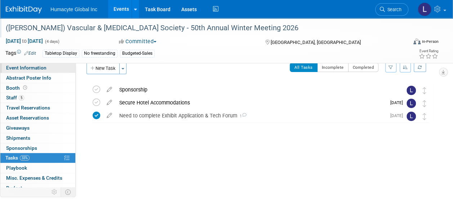
scroll to position [0, 0]
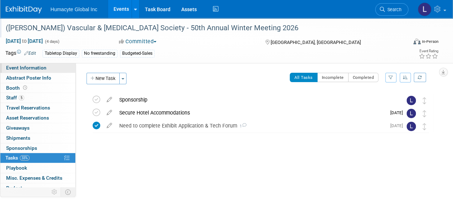
click at [9, 66] on span "Event Information" at bounding box center [26, 68] width 40 height 6
select select "Marketing"
select select "Vascular"
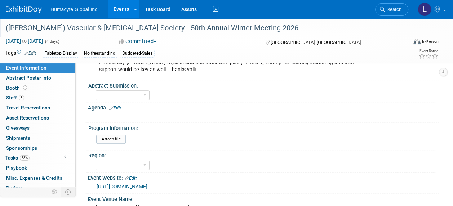
scroll to position [138, 0]
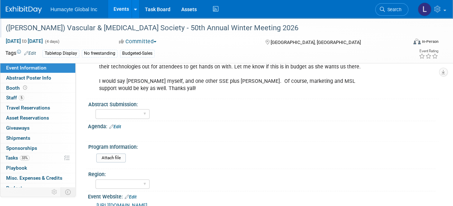
click at [119, 125] on link "Edit" at bounding box center [115, 126] width 12 height 5
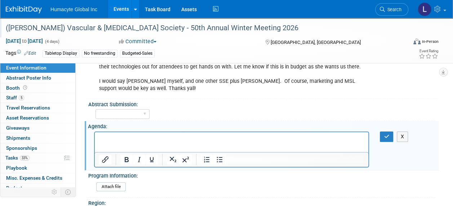
scroll to position [0, 0]
click at [118, 139] on p "Rich Text Area. Press ALT-0 for help." at bounding box center [231, 138] width 265 height 7
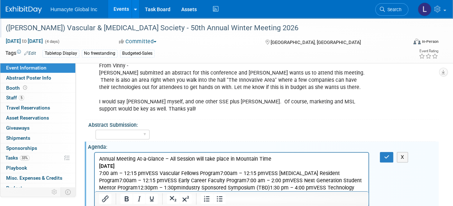
scroll to position [189, 0]
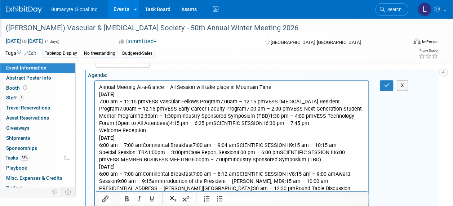
click at [102, 96] on b "[DATE]" at bounding box center [107, 94] width 16 height 6
click at [98, 94] on html "Annual Meeting At-a-Glance – All Session will take place in Mountain Time [DATE…" at bounding box center [232, 144] width 274 height 126
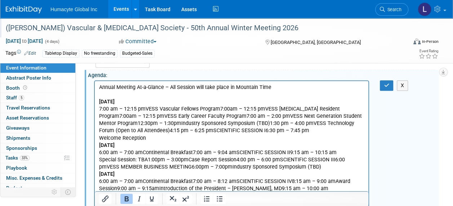
click at [97, 145] on html "Annual Meeting At-a-Glance – All Session will take place in Mountain Time [DATE…" at bounding box center [232, 147] width 274 height 133
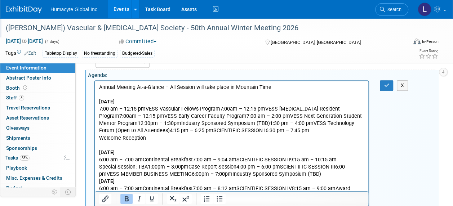
click at [100, 183] on b "[DATE]" at bounding box center [107, 181] width 16 height 6
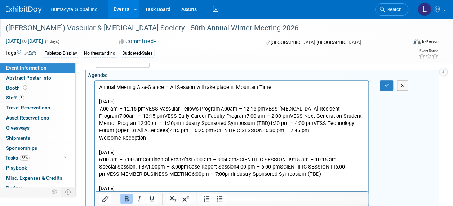
click at [220, 107] on p "7:00 am – 12:15 pmVESS Vascular Fellows Program7:00am – 12:15 pmVESS [MEDICAL_D…" at bounding box center [231, 123] width 265 height 36
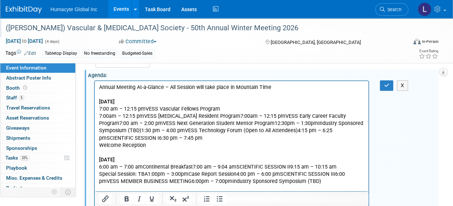
click at [237, 116] on p "7:00am – 12:15 pmVESS [MEDICAL_DATA] Resident Program7:00am – 12:15 pmVESS Earl…" at bounding box center [231, 131] width 265 height 36
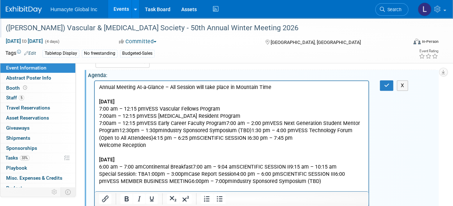
click at [223, 123] on p "7:00am – 12:15 pmVESS Early Career Faculty Program7:00 am – 2:00 pmVESS Next Ge…" at bounding box center [231, 134] width 265 height 29
click at [225, 124] on p "7:00am – 12:15 pmVESS Early Career Faculty Program7:00 am – 2:00 pmVESS Next Ge…" at bounding box center [231, 134] width 265 height 29
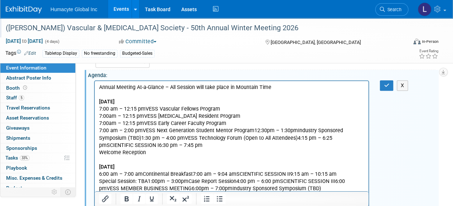
click at [252, 129] on p "7:00 am – 2:00 pmVESS Next Generation Student Mentor Program12:30pm – 1:30pmInd…" at bounding box center [231, 141] width 265 height 29
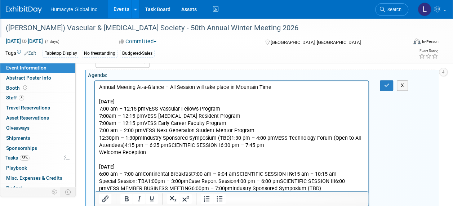
click at [231, 138] on p "12:30pm – 1:30pmIndustry Sponsored Symposium (TBD)1:30 pm – 4:00 pmVESS Technol…" at bounding box center [231, 146] width 265 height 22
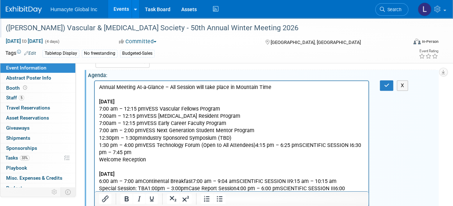
click at [253, 146] on p "1:30 pm – 4:00 pmVESS Technology Forum (Open to All Attendees)4:15 pm – 6:25 pm…" at bounding box center [231, 153] width 265 height 22
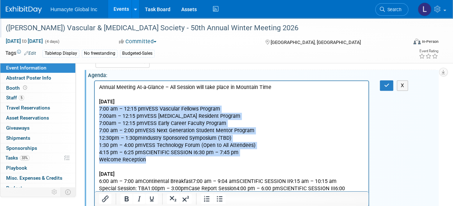
drag, startPoint x: 151, startPoint y: 160, endPoint x: 184, endPoint y: 190, distance: 45.0
click at [95, 109] on html "Annual Meeting At-a-Glance – All Session will take place in Mountain Time [DATE…" at bounding box center [232, 166] width 274 height 170
click at [219, 199] on icon "Bullet list" at bounding box center [219, 199] width 9 height 9
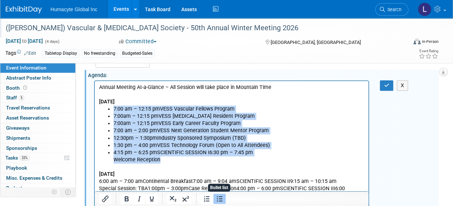
click at [217, 157] on li "4:15 pm – 6:25 pmSCIENTIFIC SESSION I6:30 pm – 7:45 pm Welcome Reception" at bounding box center [239, 156] width 251 height 14
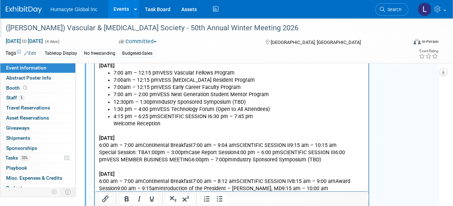
click at [193, 144] on p "6:00 am – 7:00 amContinental Breakfast7:00 am – 9:04 amSCIENTIFIC SESSION II9:1…" at bounding box center [231, 153] width 265 height 22
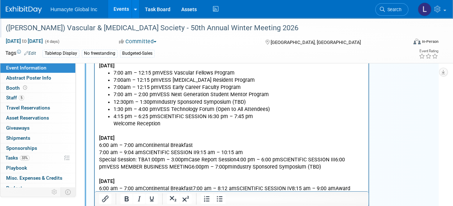
click at [143, 153] on p "7:00 am – 9:04 amSCIENTIFIC SESSION II9:15 am – 10:15 am Special Session: TBA1:…" at bounding box center [231, 160] width 265 height 22
click at [196, 152] on p "7:00 am – 9:04 amSCIENTIFIC SESSION II9:15 am – 10:15 am Special Session: TBA1:…" at bounding box center [231, 160] width 265 height 22
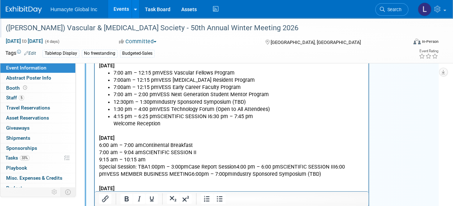
click at [149, 167] on p "9:15 am – 10:15 am Special Session: TBA1:00pm – 3:00pmCase Report Session4:00 p…" at bounding box center [231, 167] width 265 height 22
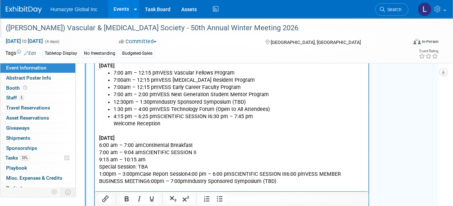
click at [186, 174] on p "1:00pm – 3:00pmCase Report Session4:00 pm – 6:00 pmSCIENTIFIC SESSION III6:00 p…" at bounding box center [231, 178] width 265 height 14
click at [188, 176] on p "1:00pm – 3:00pmCase Report Session4:00 pm – 6:00 pmSCIENTIFIC SESSION III6:00 p…" at bounding box center [231, 178] width 265 height 14
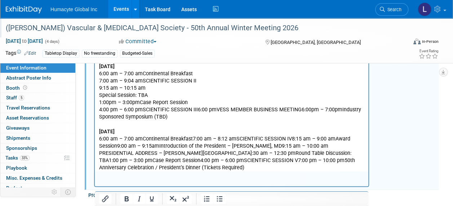
scroll to position [297, 0]
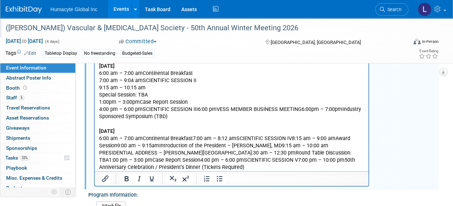
click at [197, 110] on p "4:00 pm – 6:00 pmSCIENTIFIC SESSION III6:00 pmVESS MEMBER BUSINESS MEETING6:00p…" at bounding box center [231, 113] width 265 height 14
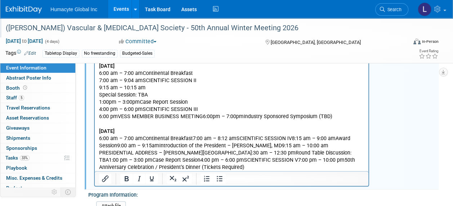
click at [201, 118] on p "6:00 pmVESS MEMBER BUSINESS MEETING6:00pm – 7:00pmIndustry Sponsored Symposium …" at bounding box center [231, 116] width 265 height 7
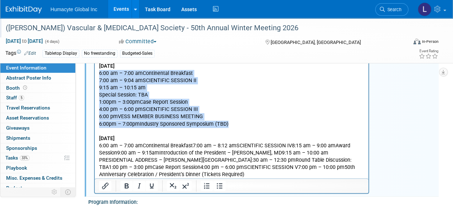
drag, startPoint x: 236, startPoint y: 124, endPoint x: 97, endPoint y: 73, distance: 147.7
click at [97, 73] on html "Annual Meeting At-a-Glance – All Session will take place in Mountain Time [DATE…" at bounding box center [232, 76] width 274 height 206
click at [219, 185] on icon "Bullet list" at bounding box center [220, 185] width 6 height 5
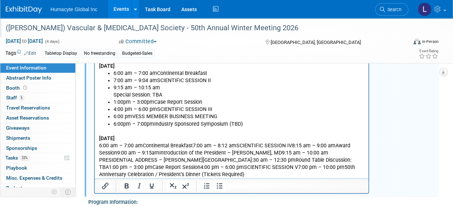
click at [193, 145] on p "6:00 am – 7:00 amContinental Breakfast7:00 am – 8:12 amSCIENTIFIC SESSION IV8:1…" at bounding box center [231, 160] width 265 height 36
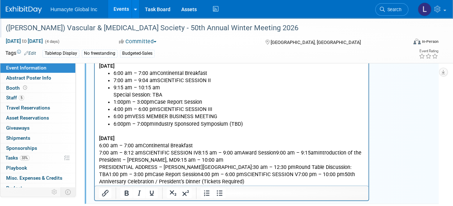
click at [198, 154] on p "7:00 am – 8:12 amSCIENTIFIC SESSION IV8:15 am – 9:00 amAward Session9:00 am – 9…" at bounding box center [231, 168] width 265 height 36
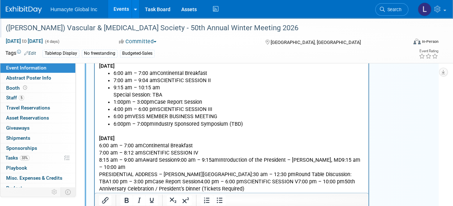
click at [211, 159] on p "8:15 am – 9:00 amAward Session9:00 am – 9:15amIntroduction of the President – […" at bounding box center [231, 175] width 265 height 36
click at [219, 159] on p "8:15 am – 9:00 amAward Session9:00 am – 9:15amIntroduction of the President – […" at bounding box center [231, 175] width 265 height 36
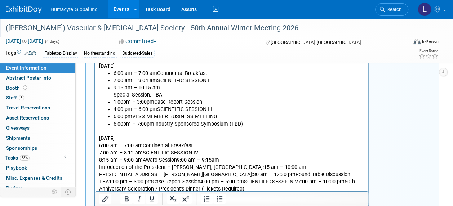
click at [212, 167] on p "Introduction of the President – [PERSON_NAME], MD9:15 am – 10:00 am PRESIDENTIA…" at bounding box center [231, 178] width 265 height 29
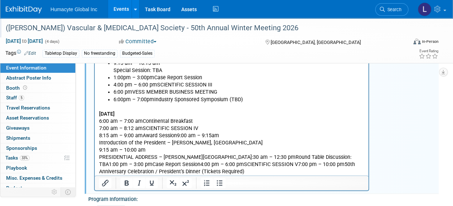
scroll to position [333, 0]
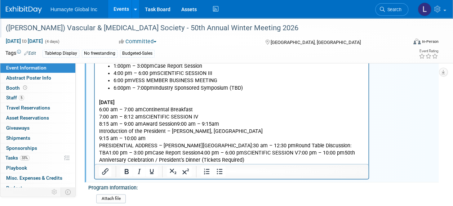
click at [177, 123] on p "8:15 am – 9:00 amAward Session9:00 am – 9:15am" at bounding box center [231, 124] width 265 height 7
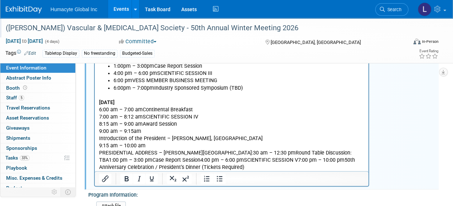
click at [166, 131] on p "9:00 am – 9:15am" at bounding box center [231, 131] width 265 height 7
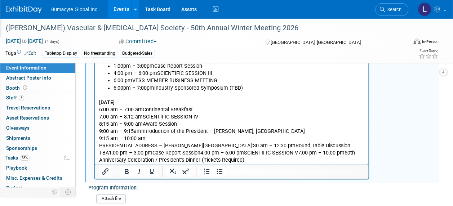
click at [162, 137] on p "9:15 am – 10:00 am PRESIDENTIAL ADDRESS – [PERSON_NAME][GEOGRAPHIC_DATA]:30 am …" at bounding box center [231, 149] width 265 height 29
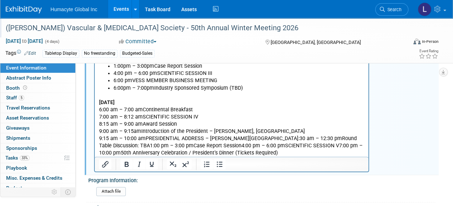
click at [246, 137] on p "9:15 am – 10:00 am PRESIDENTIAL ADDRESS – [PERSON_NAME][GEOGRAPHIC_DATA]:30 am …" at bounding box center [231, 146] width 265 height 22
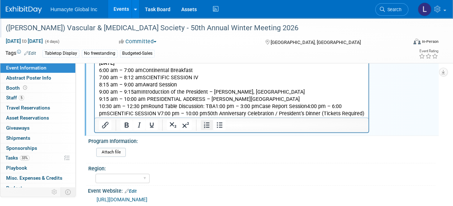
scroll to position [369, 0]
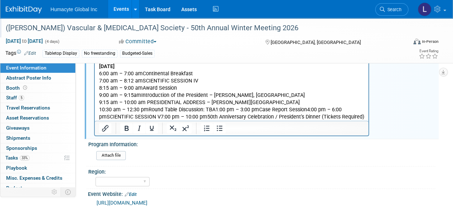
click at [215, 109] on p "10:30 am – 12:30 pmRound Table Discussion: TBA1:00 pm – 3:00 pmCase Report Sess…" at bounding box center [231, 113] width 265 height 14
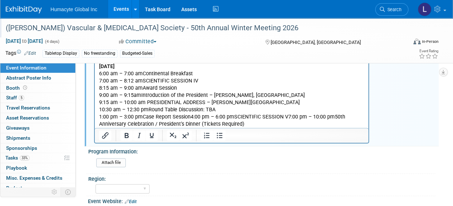
click at [234, 117] on p "1:00 pm – 3:00 pmCase Report Session4:00 pm – 6:00 pmSCIENTIFIC SESSION V7:00 p…" at bounding box center [231, 121] width 265 height 14
click at [190, 118] on p "1:00 pm – 3:00 pmCase Report Session4:00 pm – 6:00 pmSCIENTIFIC SESSION V7:00 p…" at bounding box center [231, 121] width 265 height 14
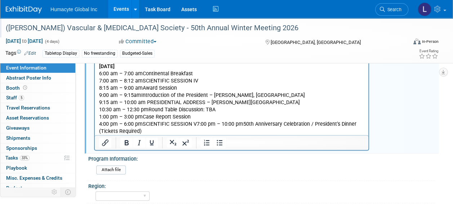
click at [198, 123] on p "4:00 pm – 6:00 pmSCIENTIFIC SESSION V7:00 pm – 10:00 pm50th Anniversary Celebra…" at bounding box center [231, 128] width 265 height 14
click at [197, 123] on p "4:00 pm – 6:00 pmSCIENTIFIC SESSION V7:00 pm – 10:00 pm50th Anniversary Celebra…" at bounding box center [231, 128] width 265 height 14
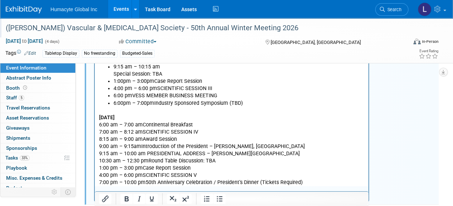
scroll to position [333, 0]
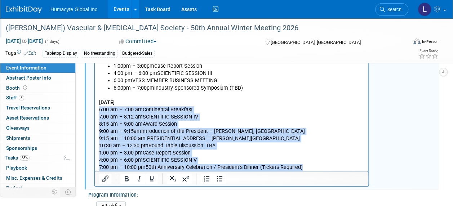
drag, startPoint x: 99, startPoint y: 109, endPoint x: 315, endPoint y: 170, distance: 224.8
click at [315, 170] on body "Annual Meeting At-a-Glance – All Session will take place in Mountain Time [DATE…" at bounding box center [232, 56] width 266 height 232
click at [221, 176] on icon "Bullet list" at bounding box center [219, 179] width 9 height 9
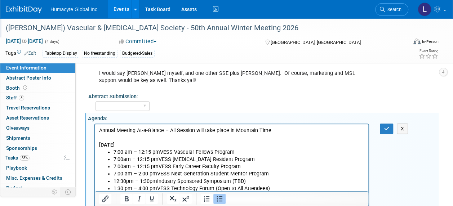
scroll to position [93, 0]
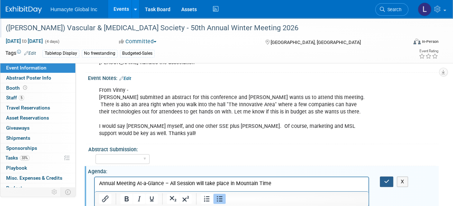
click at [384, 183] on button "button" at bounding box center [386, 182] width 13 height 10
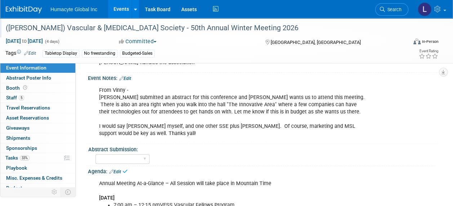
drag, startPoint x: 109, startPoint y: 147, endPoint x: 113, endPoint y: 149, distance: 4.4
click at [113, 149] on div "Abstract Submission:" at bounding box center [261, 148] width 347 height 9
drag, startPoint x: 113, startPoint y: 149, endPoint x: 261, endPoint y: 146, distance: 147.9
click at [261, 146] on div "Abstract Submission:" at bounding box center [261, 148] width 347 height 9
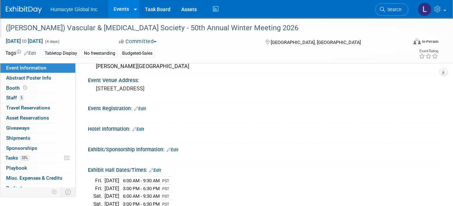
scroll to position [541, 0]
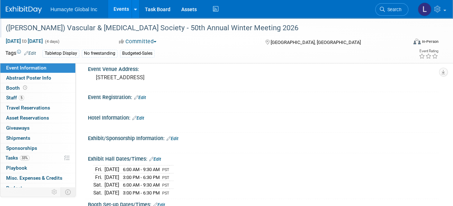
click at [142, 116] on link "Edit" at bounding box center [138, 118] width 12 height 5
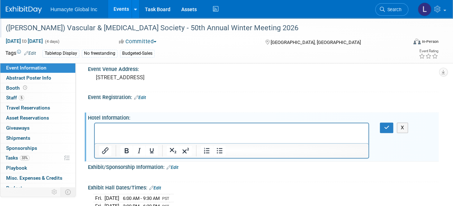
scroll to position [0, 0]
click at [142, 129] on p "Rich Text Area. Press ALT-0 for help." at bounding box center [231, 129] width 265 height 7
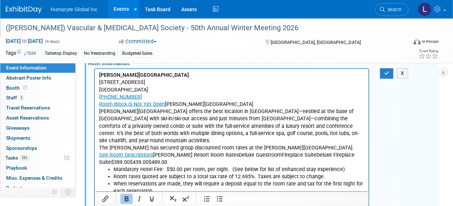
scroll to position [554, 0]
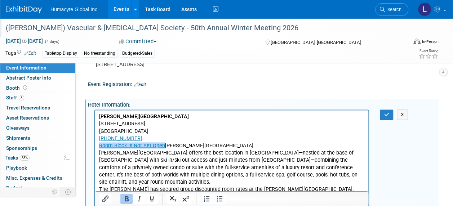
click at [164, 145] on p "Room Block Is Not Yet Open﻿ [PERSON_NAME][GEOGRAPHIC_DATA]" at bounding box center [231, 145] width 265 height 7
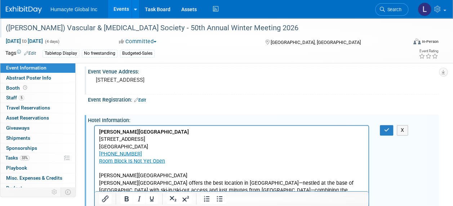
scroll to position [518, 0]
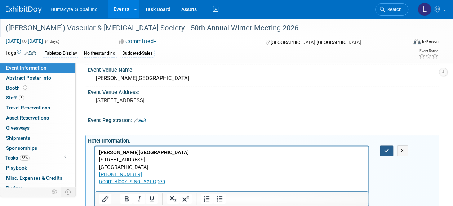
click at [388, 144] on div "X" at bounding box center [263, 146] width 342 height 4
click at [388, 146] on button "button" at bounding box center [386, 151] width 13 height 10
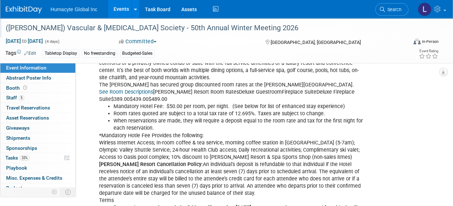
scroll to position [662, 0]
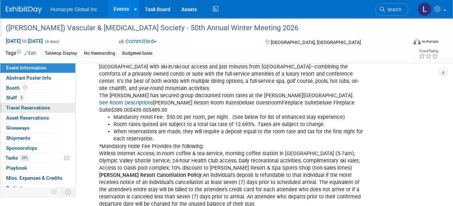
click at [23, 106] on span "Travel Reservations 0" at bounding box center [28, 108] width 44 height 6
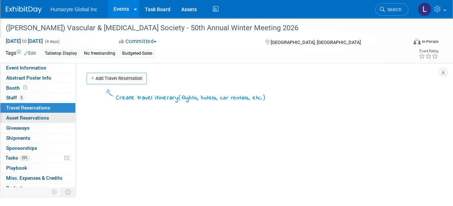
click at [34, 116] on span "Asset Reservations 0" at bounding box center [27, 118] width 43 height 6
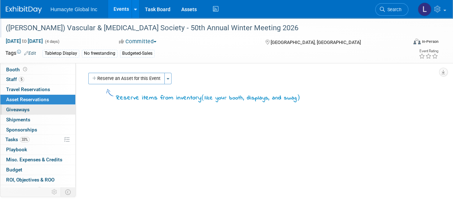
scroll to position [34, 0]
